Goal: Task Accomplishment & Management: Use online tool/utility

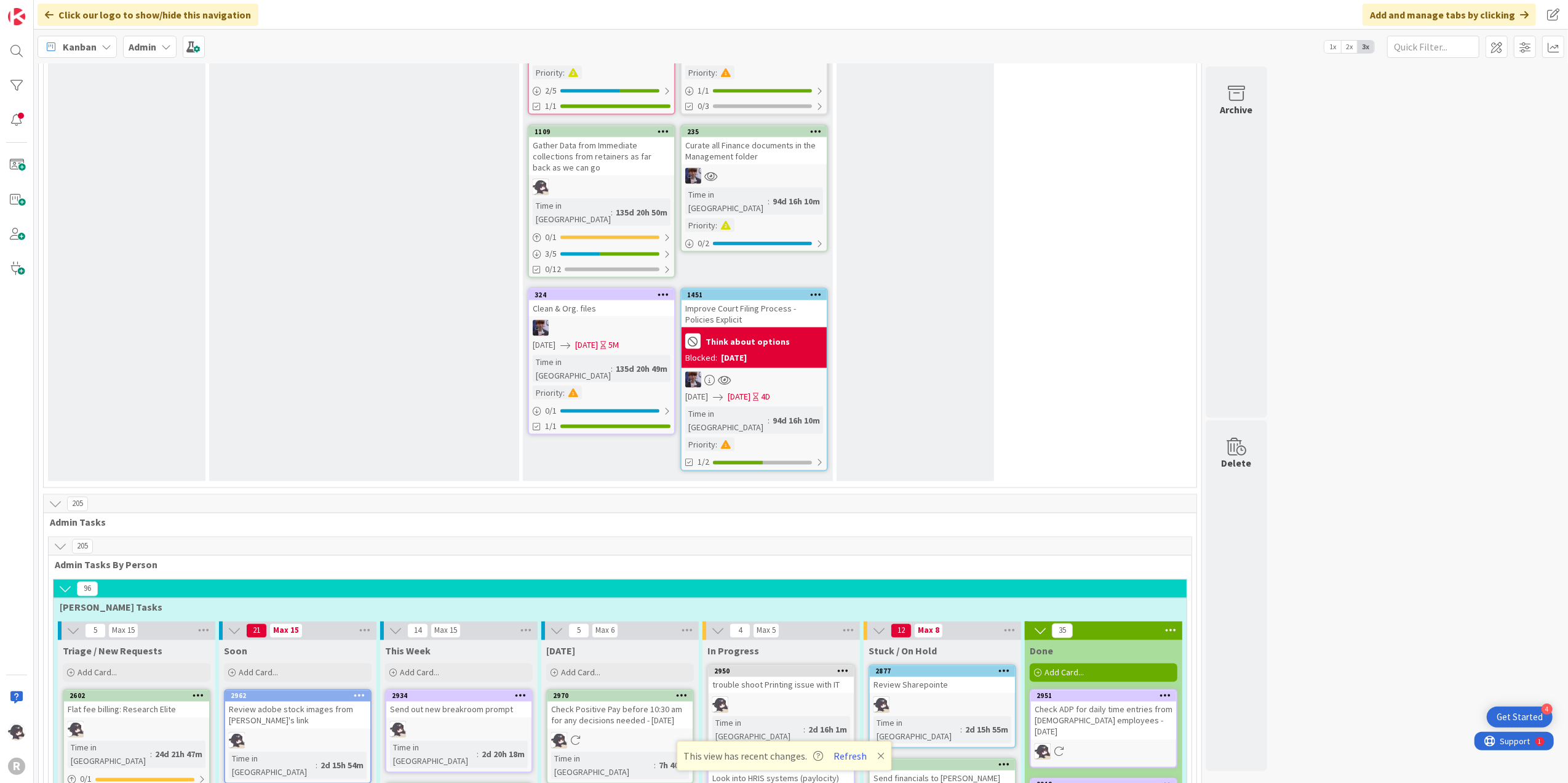
scroll to position [2216, 0]
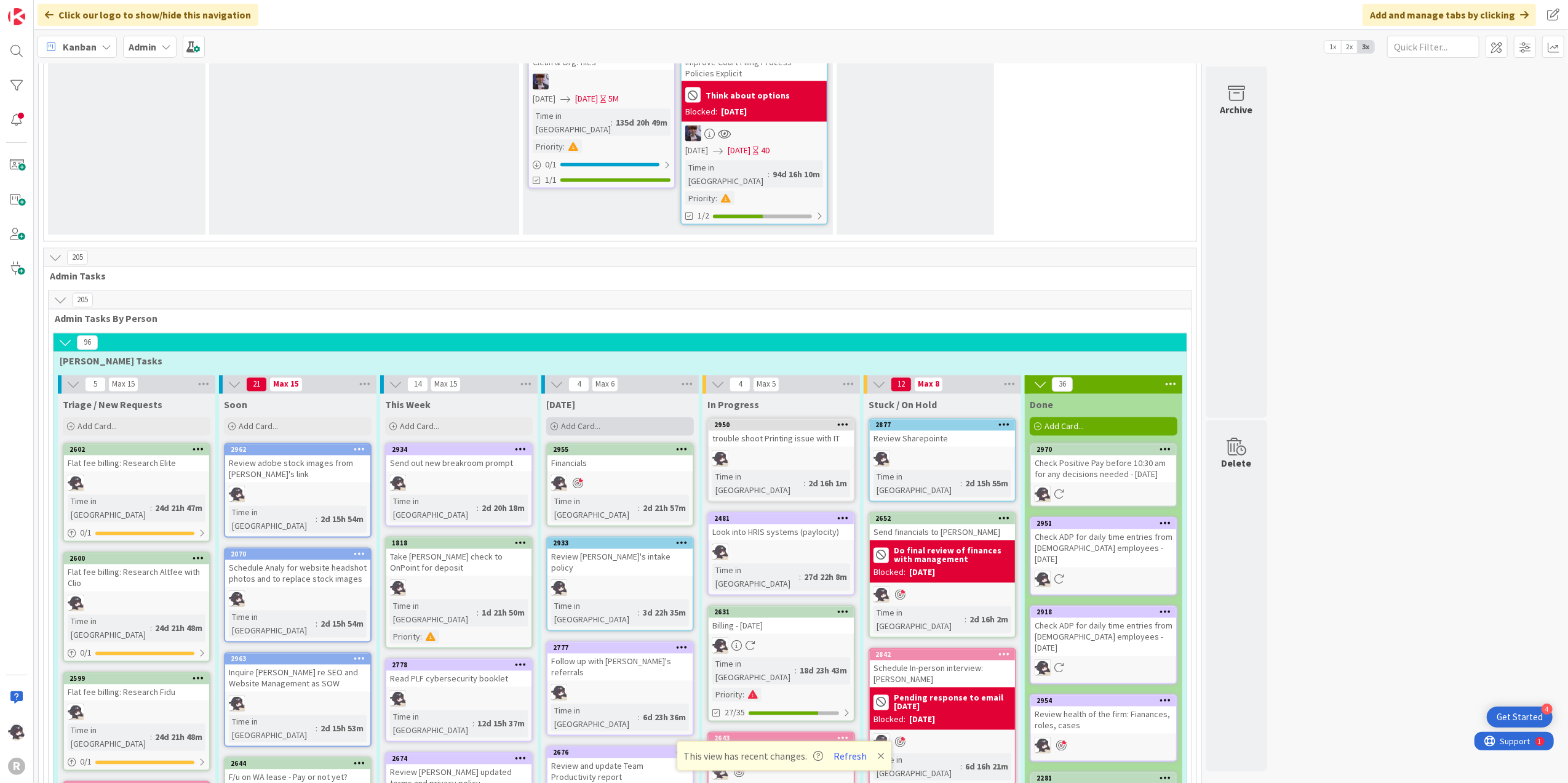
click at [611, 417] on div "Add Card..." at bounding box center [620, 426] width 148 height 18
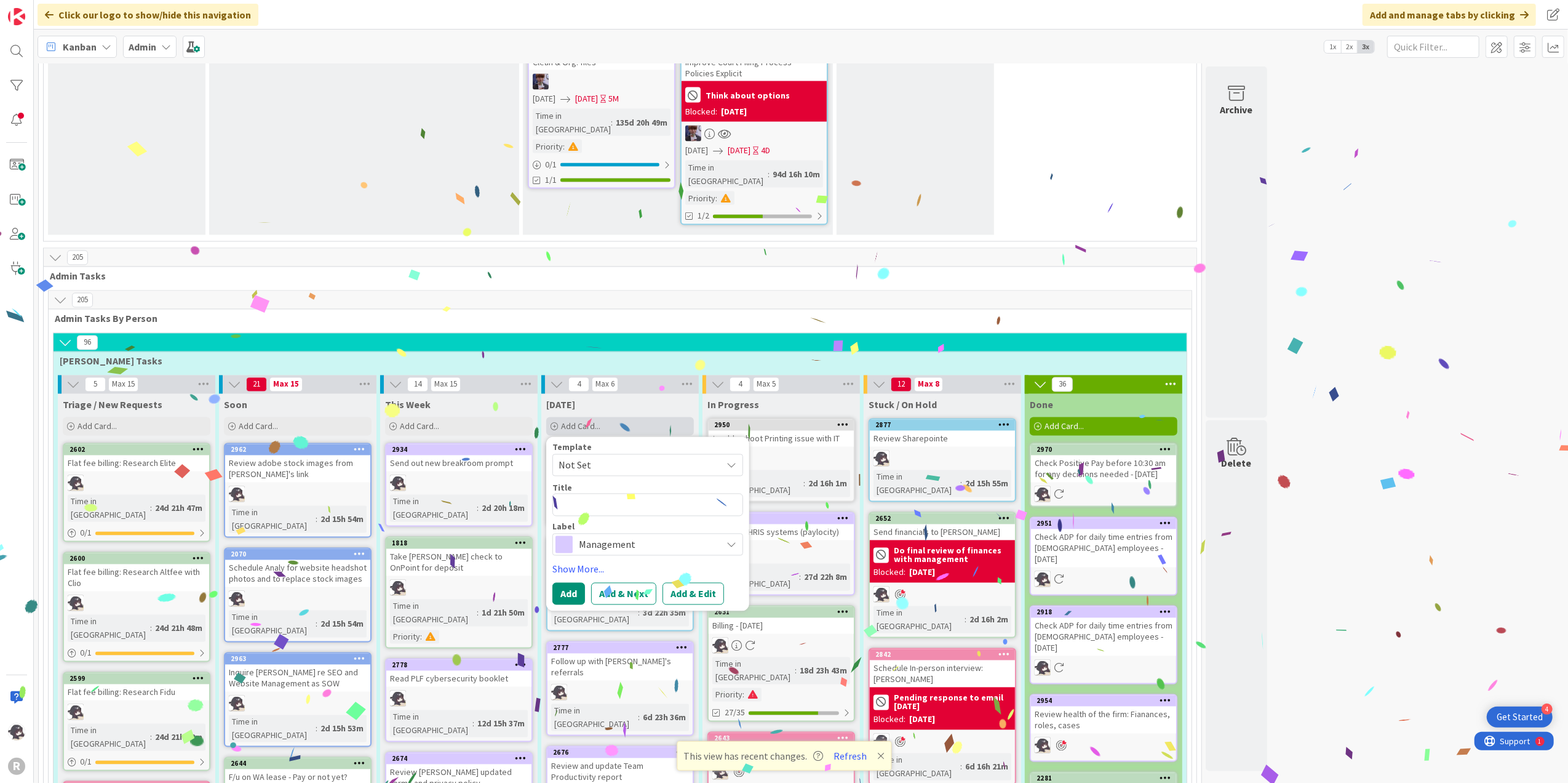
type textarea "P"
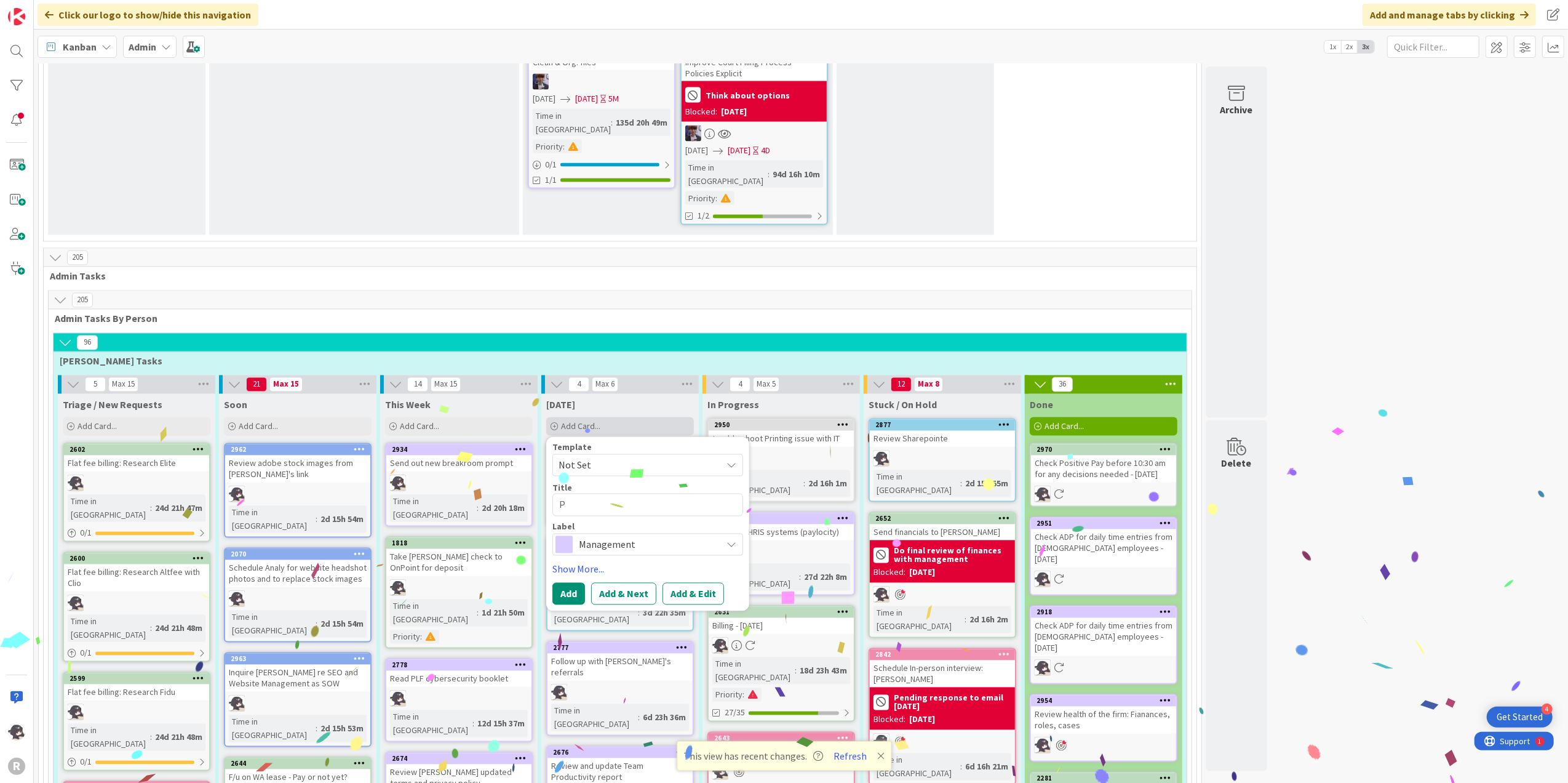
type textarea "x"
type textarea "Pa"
type textarea "x"
type textarea "Pay"
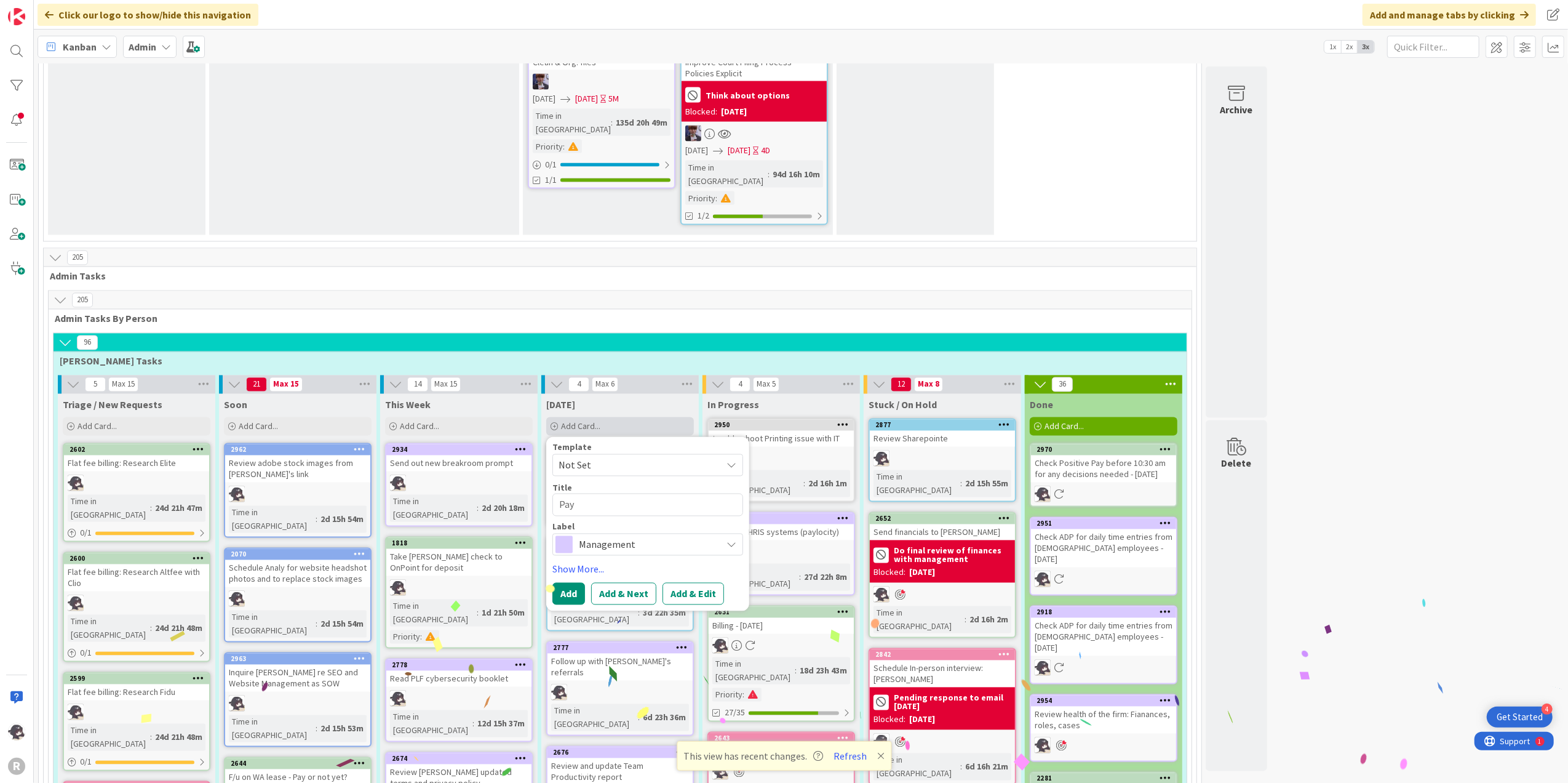
type textarea "x"
type textarea "Payr"
type textarea "x"
type textarea "Payro"
type textarea "x"
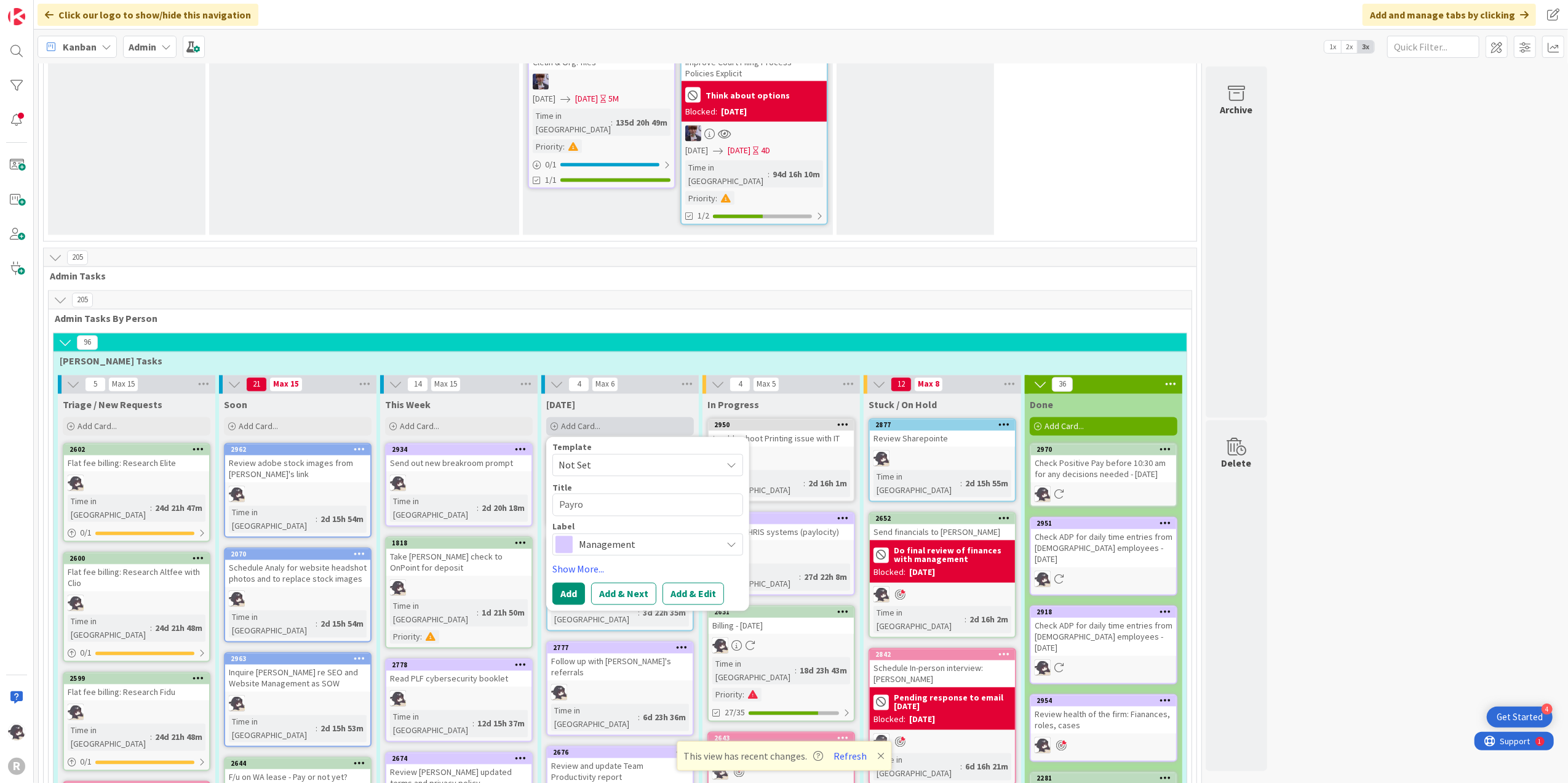
type textarea "Payrol"
type textarea "x"
type textarea "Payroll"
type textarea "x"
type textarea "Payroll/"
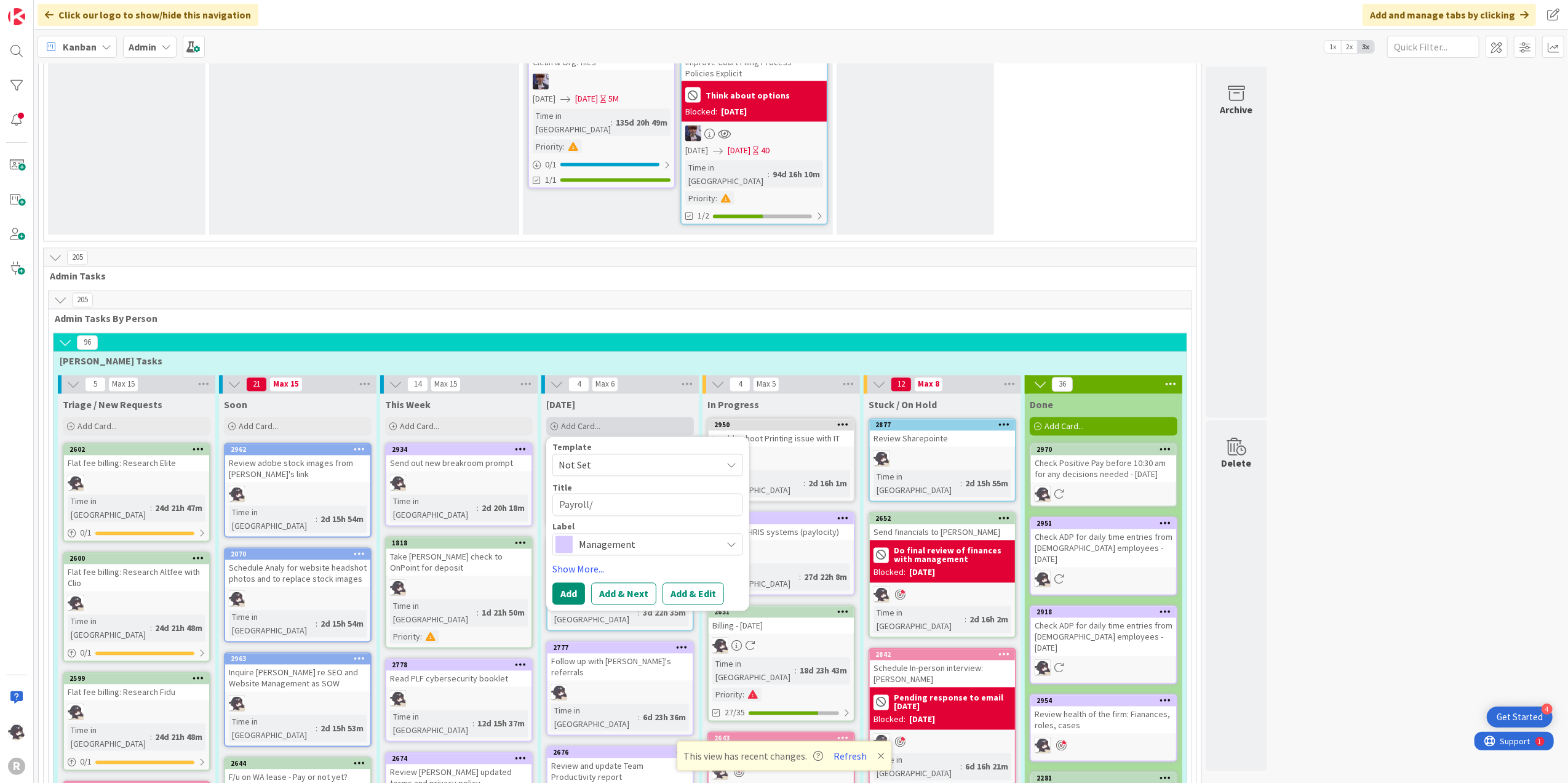
type textarea "x"
type textarea "Payroll/v"
type textarea "x"
type textarea "Payroll/"
type textarea "x"
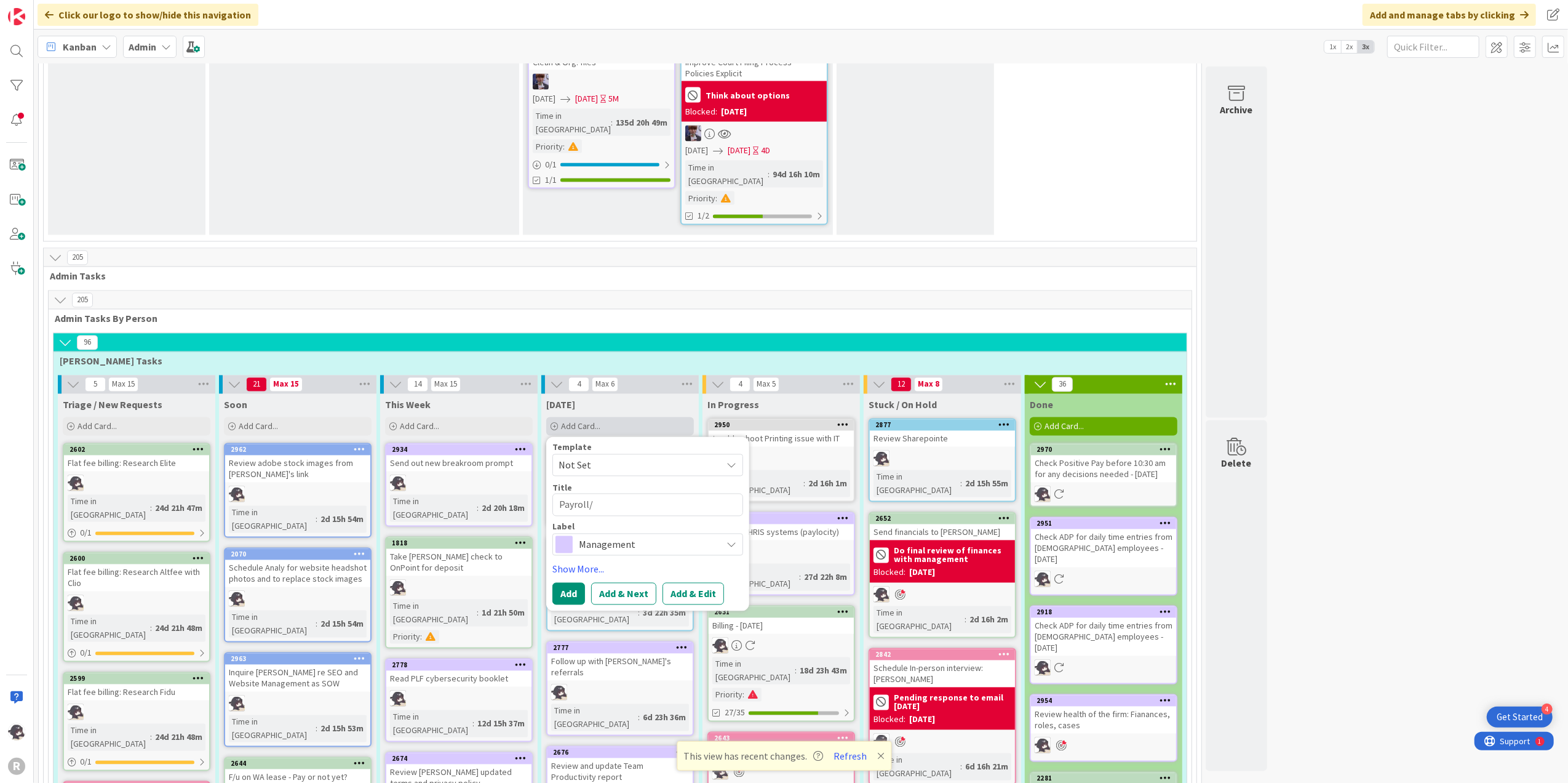
type textarea "Payroll/V"
type textarea "x"
type textarea "Payroll/Ve"
type textarea "x"
type textarea "Payroll/Ves"
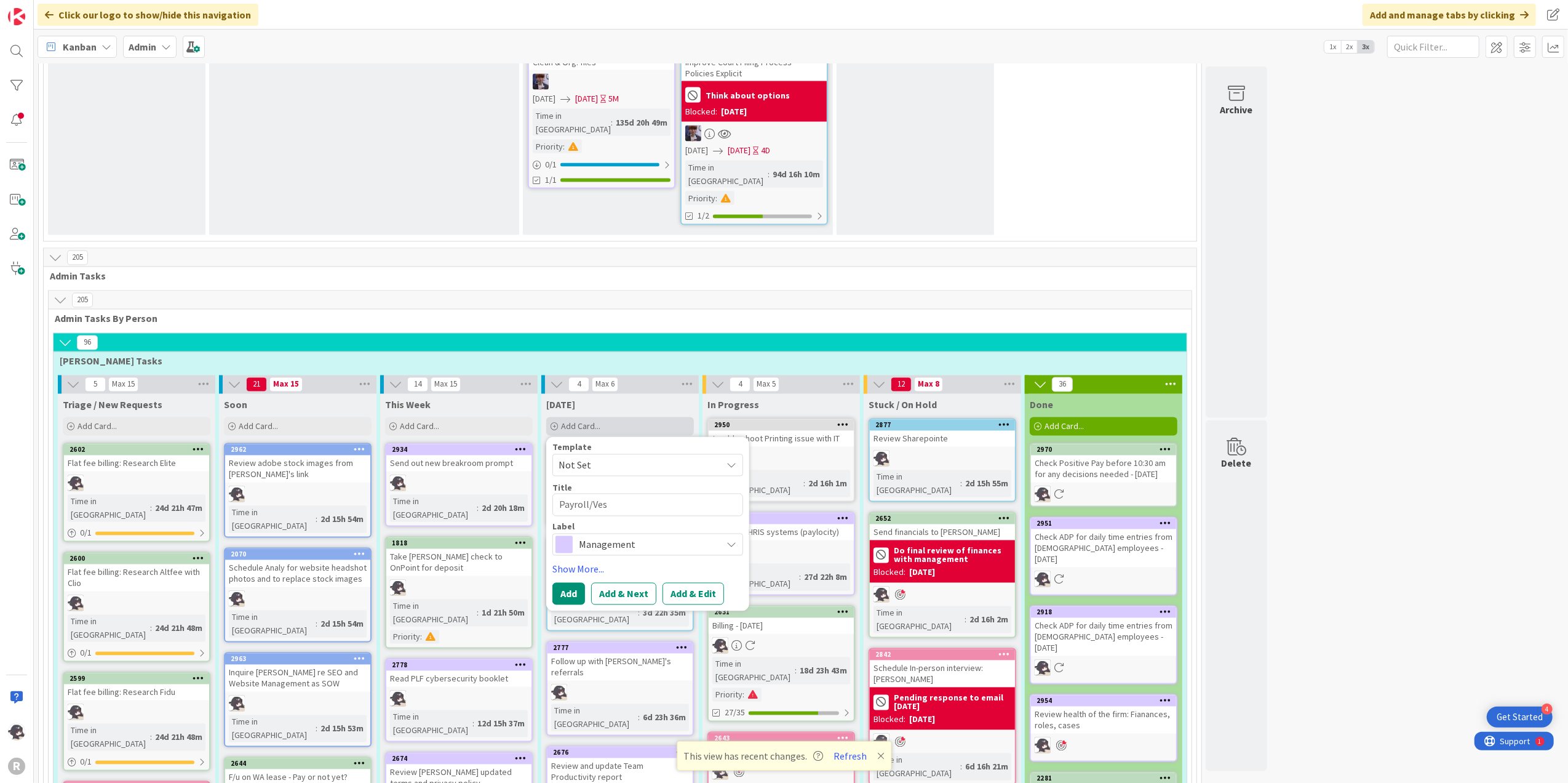
type textarea "x"
type textarea "Payroll/Vest"
type textarea "x"
type textarea "Payroll/Vestw"
type textarea "x"
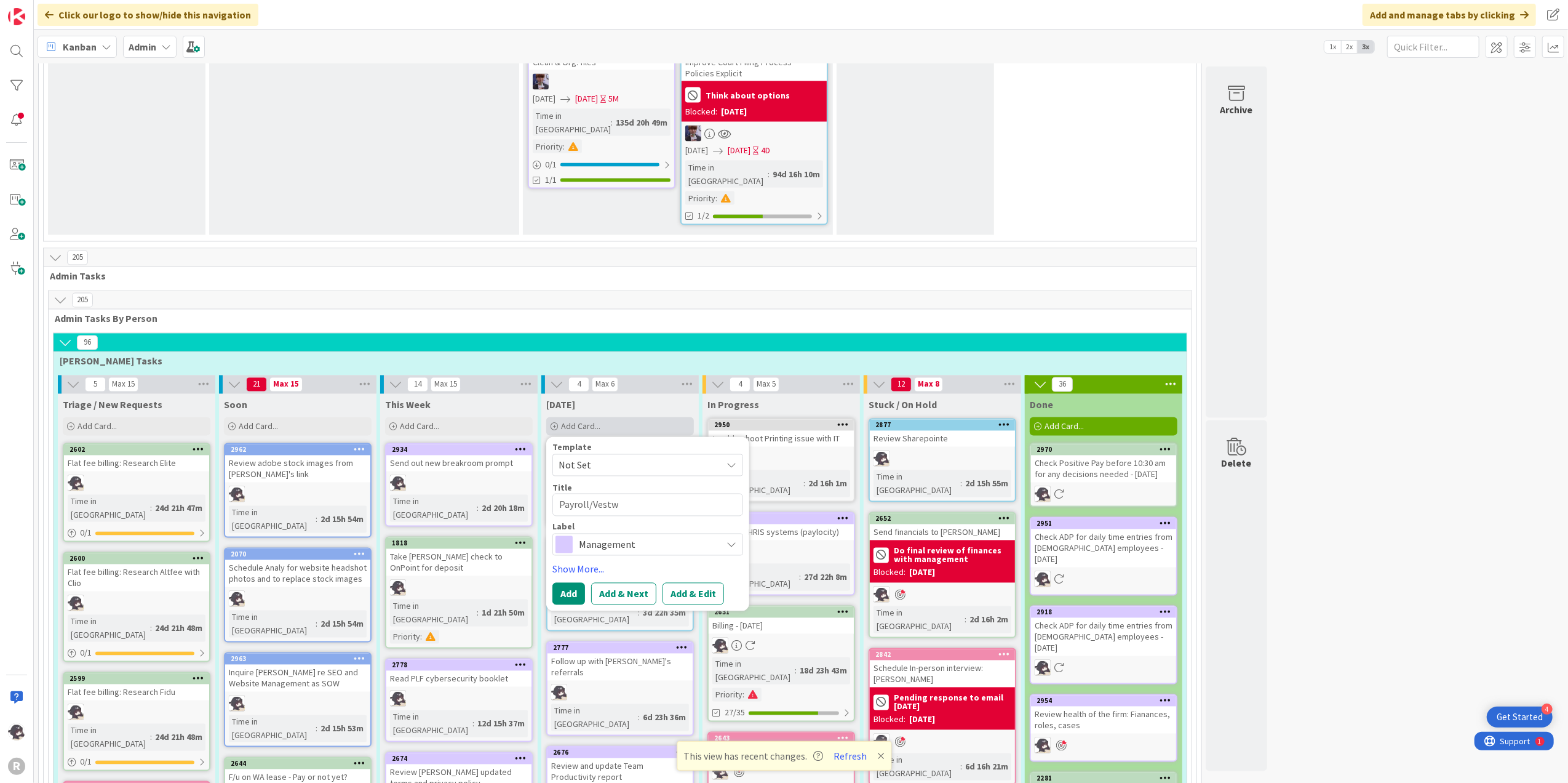
type textarea "Payroll/Vestwe"
type textarea "x"
type textarea "Payroll/Vestwel"
type textarea "x"
type textarea "Payroll/Vestwell"
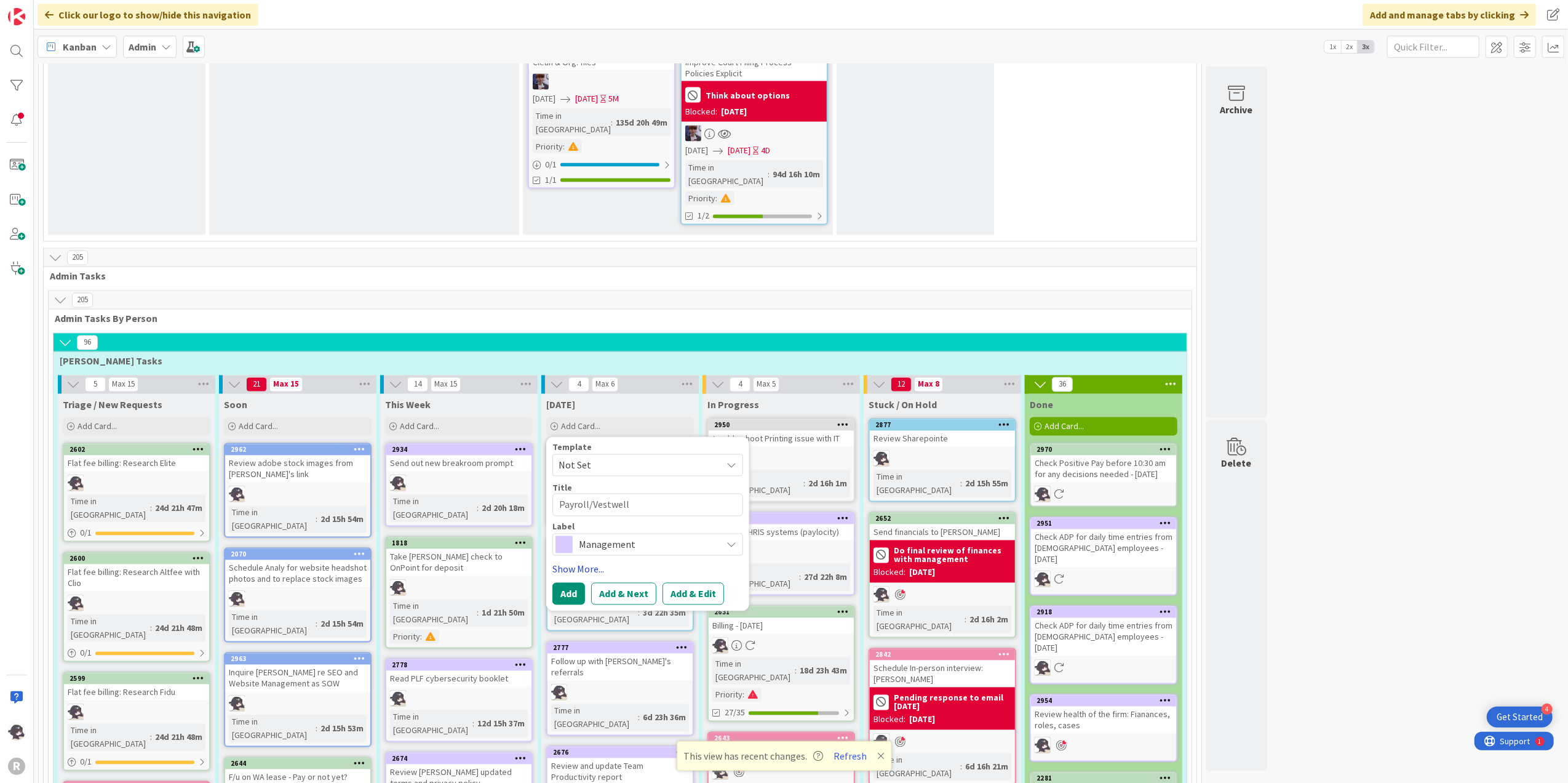
click at [593, 562] on link "Show More..." at bounding box center [647, 570] width 191 height 15
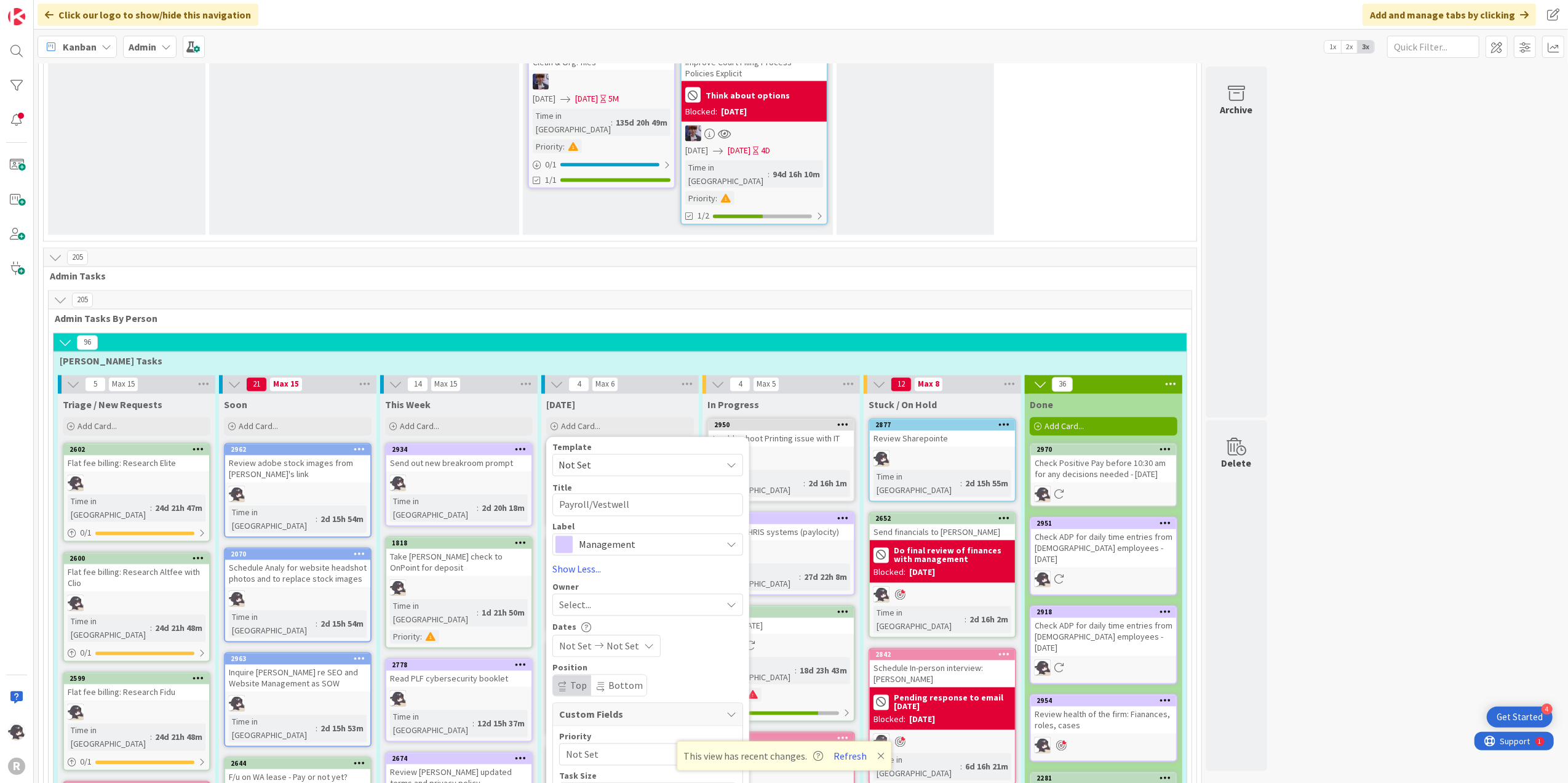
click at [588, 598] on span "Select..." at bounding box center [575, 605] width 32 height 15
click at [610, 676] on span "[PERSON_NAME]" at bounding box center [630, 685] width 59 height 18
type textarea "x"
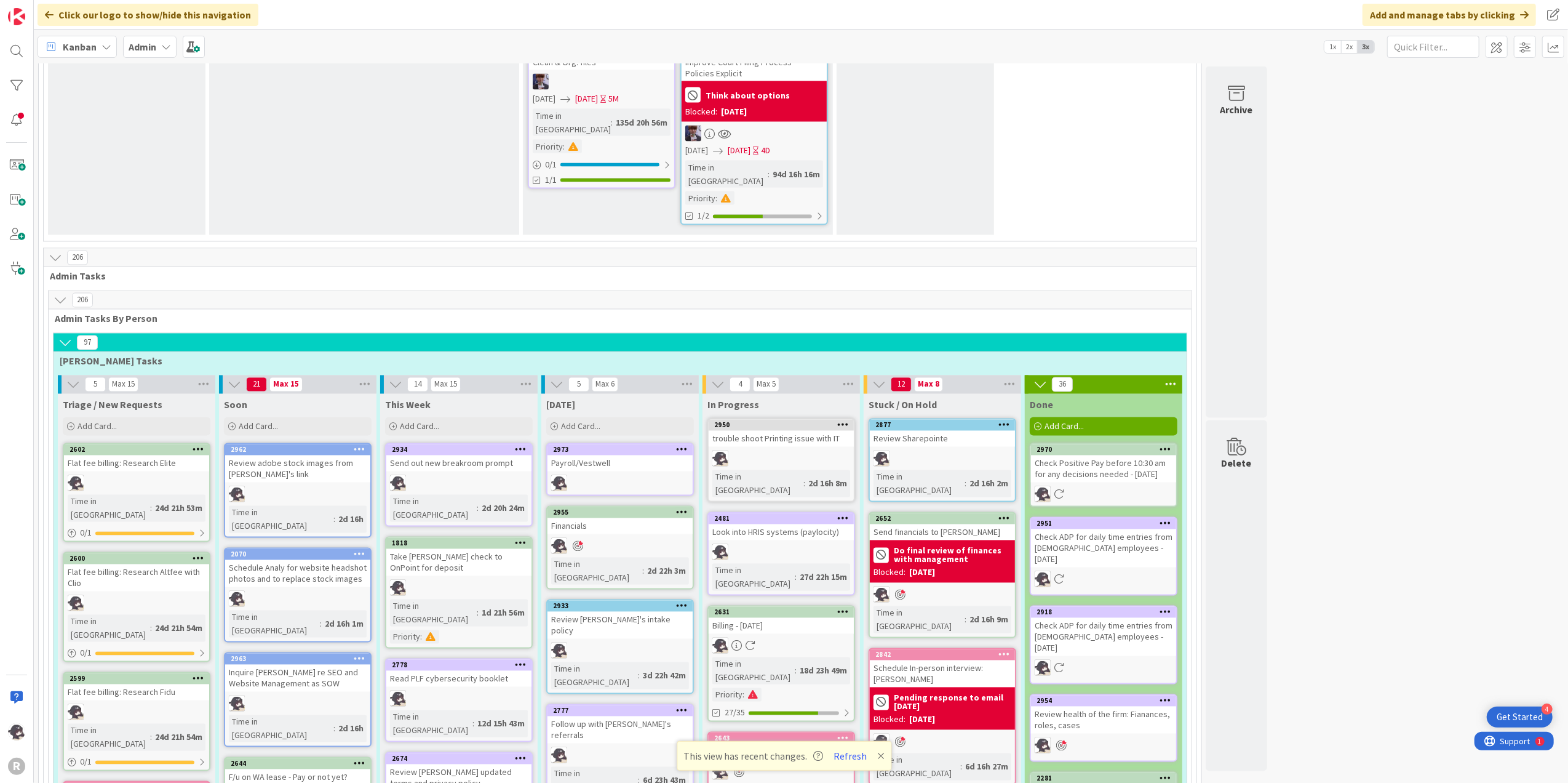
click at [680, 445] on icon at bounding box center [681, 449] width 12 height 9
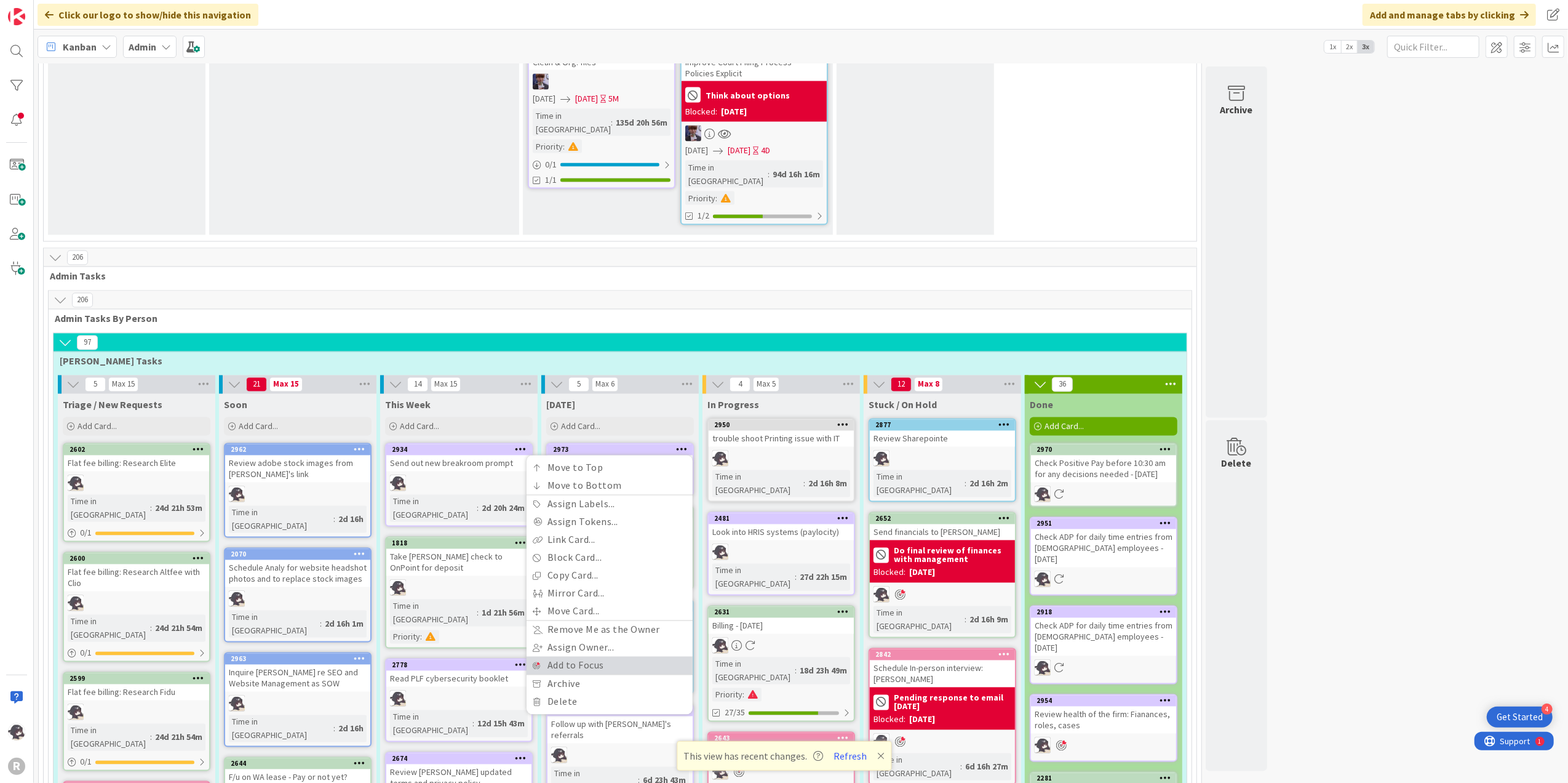
click at [591, 656] on link "Add to Focus" at bounding box center [609, 665] width 166 height 18
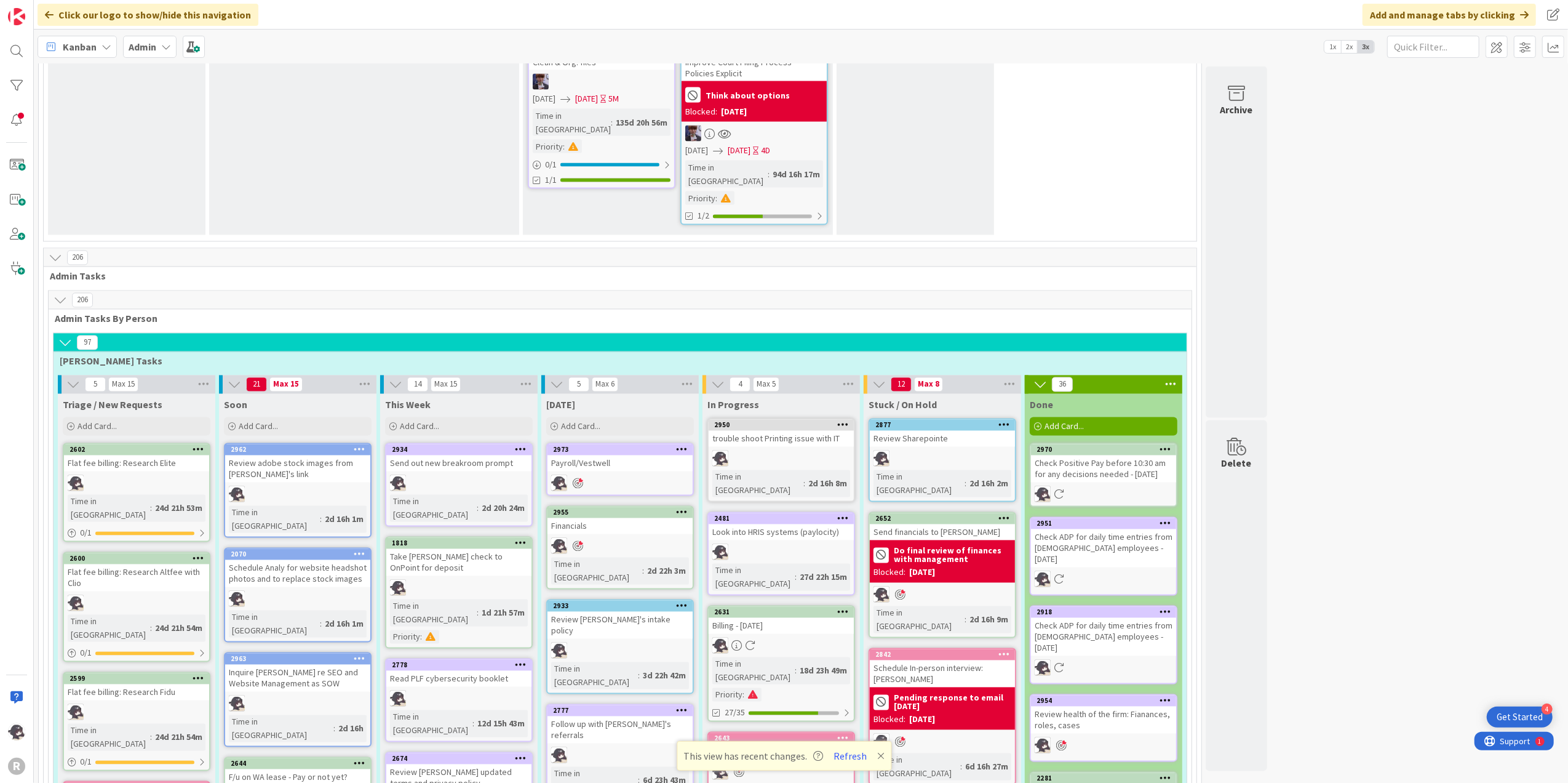
click at [683, 706] on icon at bounding box center [681, 710] width 12 height 9
click at [846, 607] on icon at bounding box center [843, 611] width 12 height 9
click at [840, 607] on icon at bounding box center [843, 611] width 12 height 9
